Goal: Information Seeking & Learning: Learn about a topic

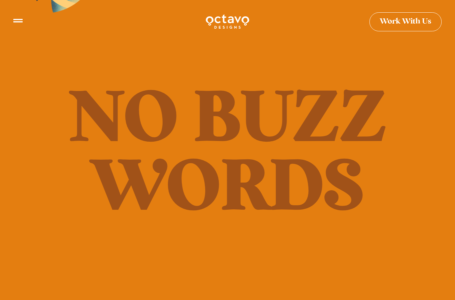
click at [16, 20] on icon at bounding box center [17, 18] width 9 height 4
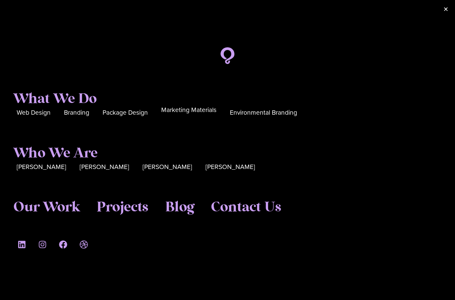
click at [197, 115] on span "Marketing Materials" at bounding box center [188, 110] width 55 height 10
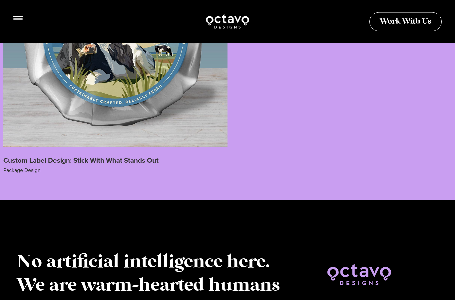
scroll to position [1865, 0]
click at [14, 18] on icon at bounding box center [17, 17] width 9 height 9
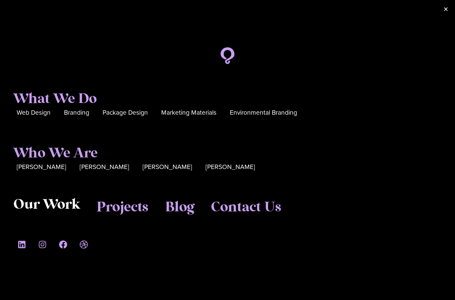
click at [65, 213] on span "Our Work" at bounding box center [46, 204] width 67 height 17
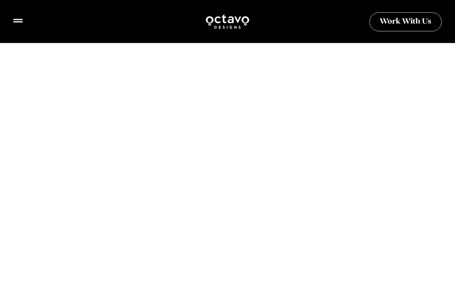
scroll to position [2039, 0]
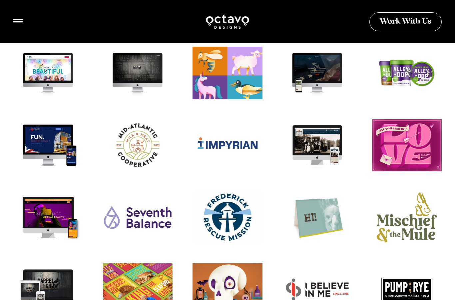
click at [251, 62] on div "Team Illustrations" at bounding box center [227, 76] width 77 height 58
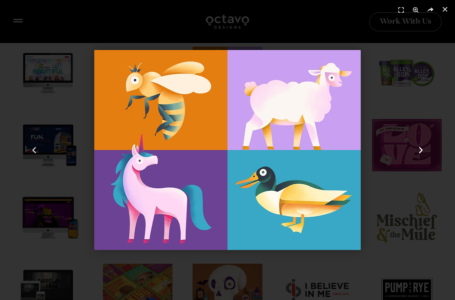
click at [388, 118] on div "Next" at bounding box center [421, 150] width 68 height 300
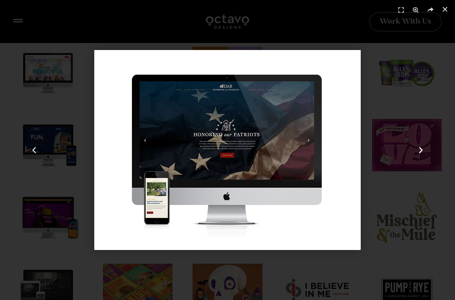
click at [391, 139] on div "Next" at bounding box center [421, 150] width 68 height 300
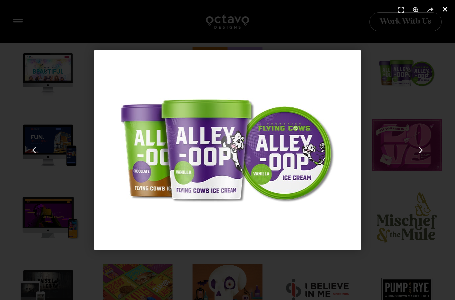
click at [449, 5] on link "Close (Esc)" at bounding box center [445, 9] width 10 height 10
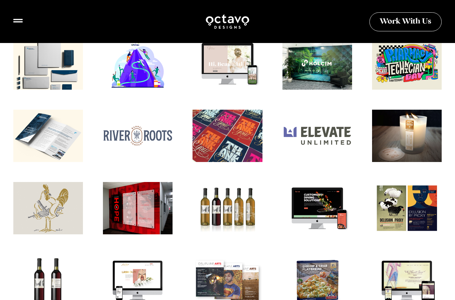
scroll to position [244, 0]
